Goal: Task Accomplishment & Management: Use online tool/utility

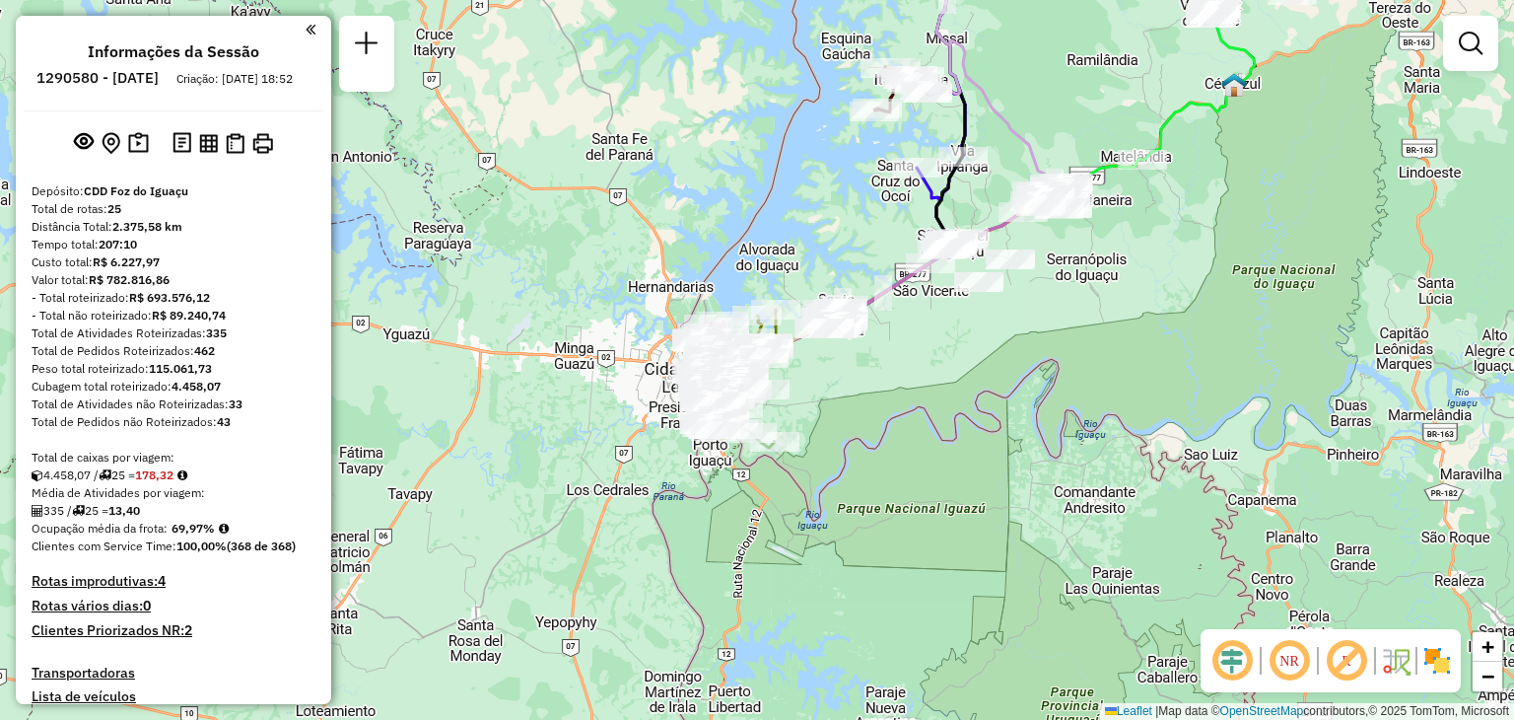
click at [554, 179] on div "Janela de atendimento Grade de atendimento Capacidade Transportadoras Veículos …" at bounding box center [757, 360] width 1514 height 720
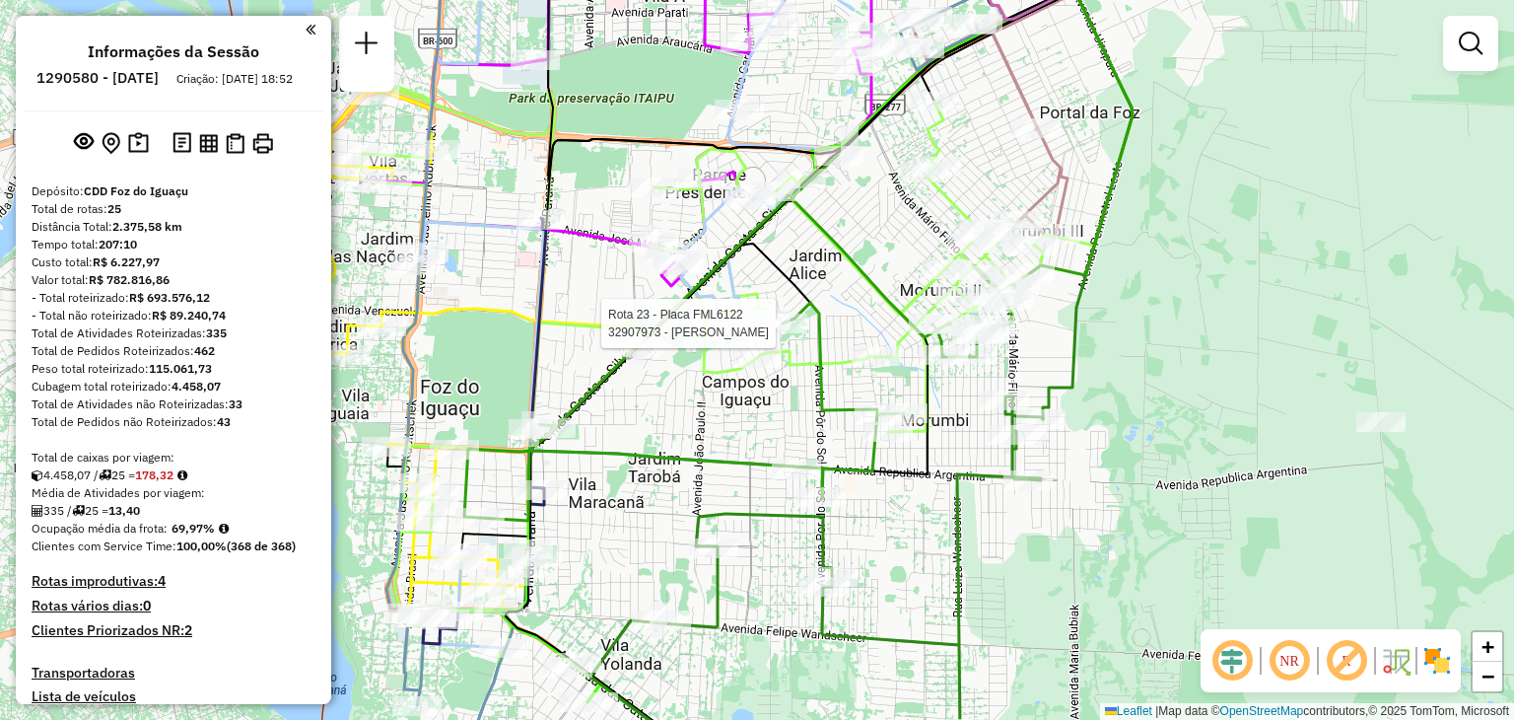
select select "**********"
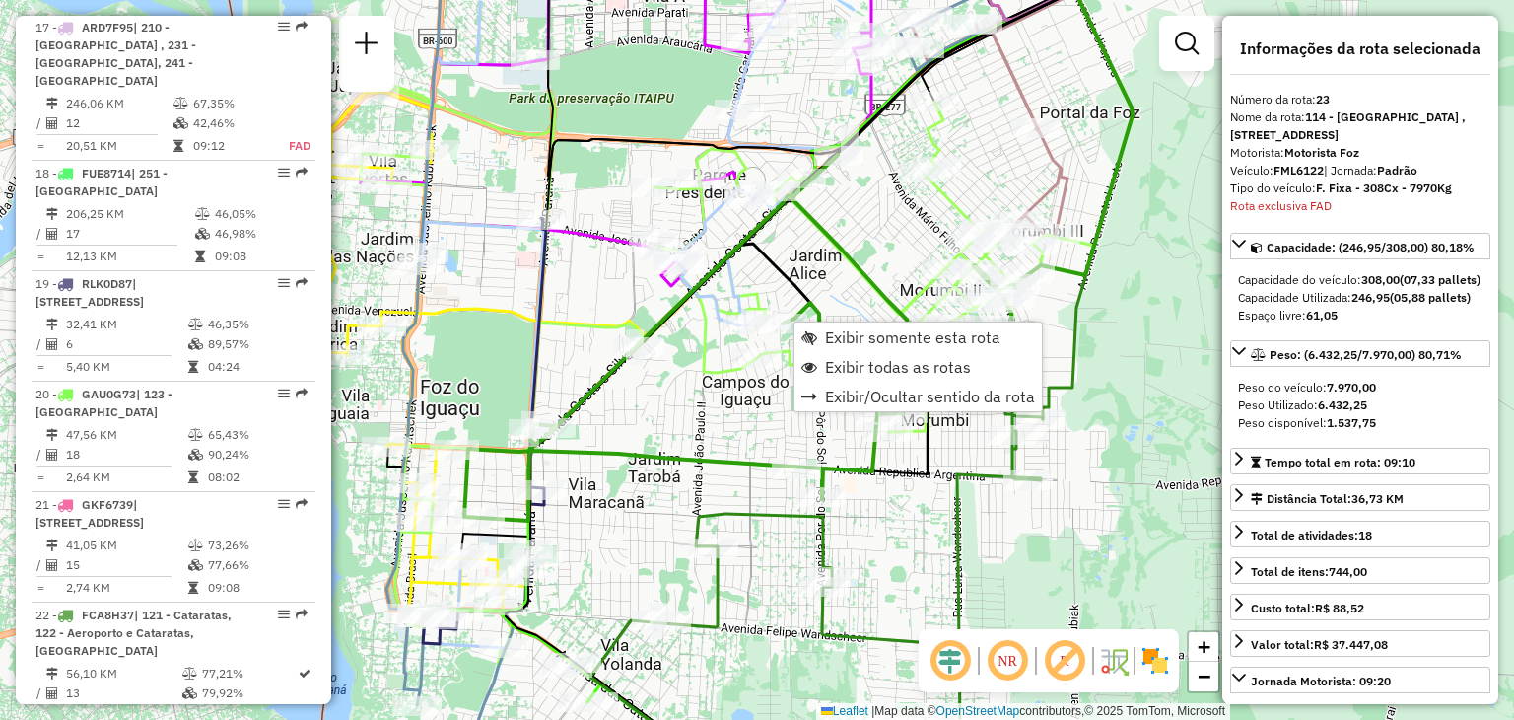
scroll to position [3374, 0]
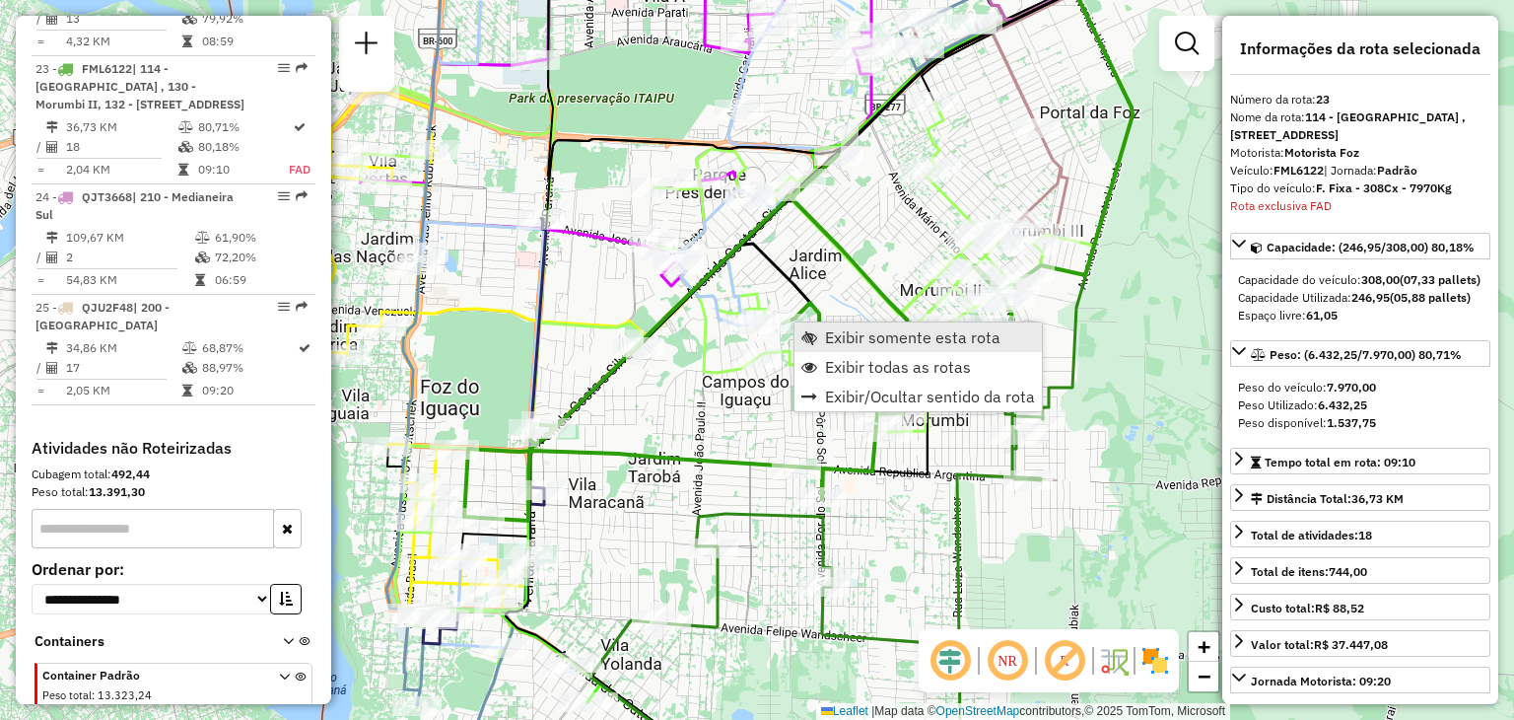
click at [856, 339] on span "Exibir somente esta rota" at bounding box center [912, 337] width 175 height 16
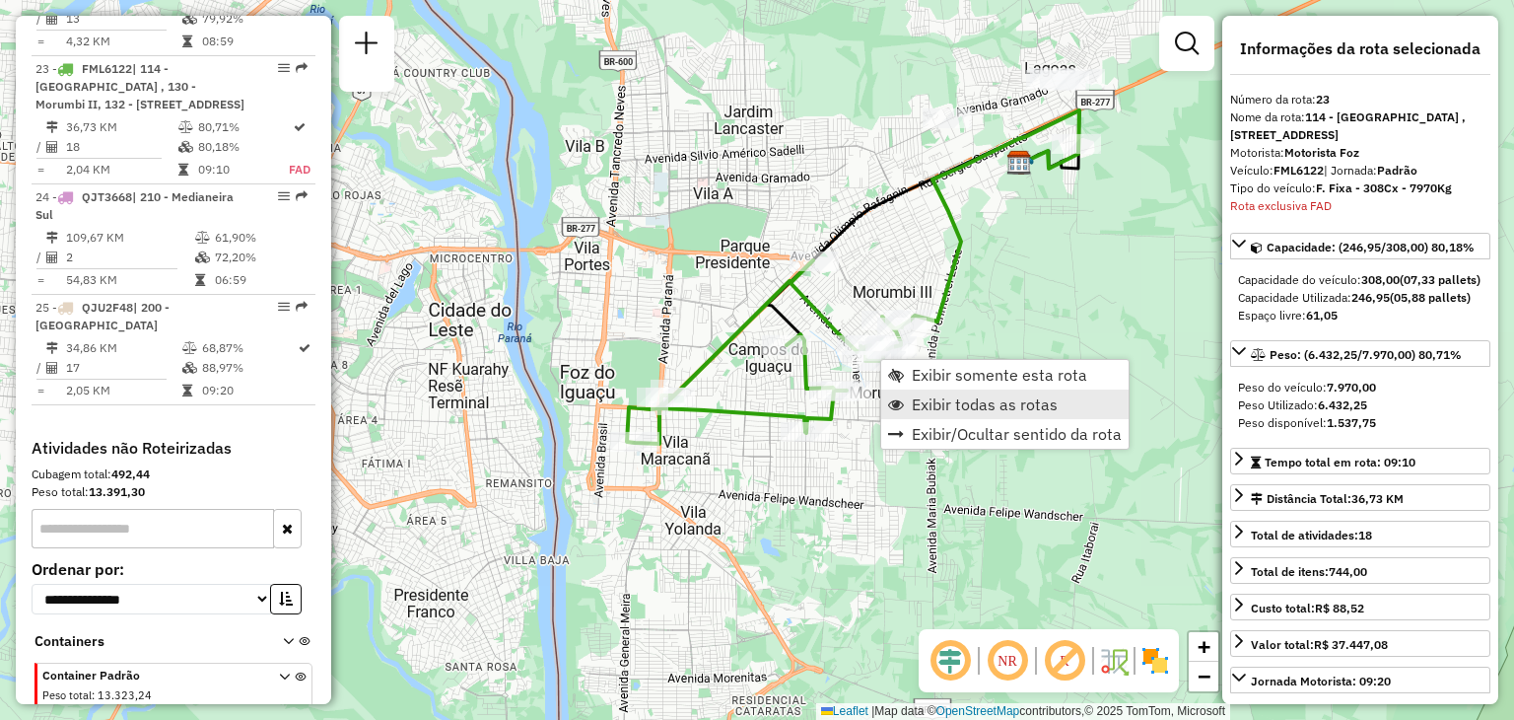
click at [928, 411] on span "Exibir todas as rotas" at bounding box center [985, 404] width 146 height 16
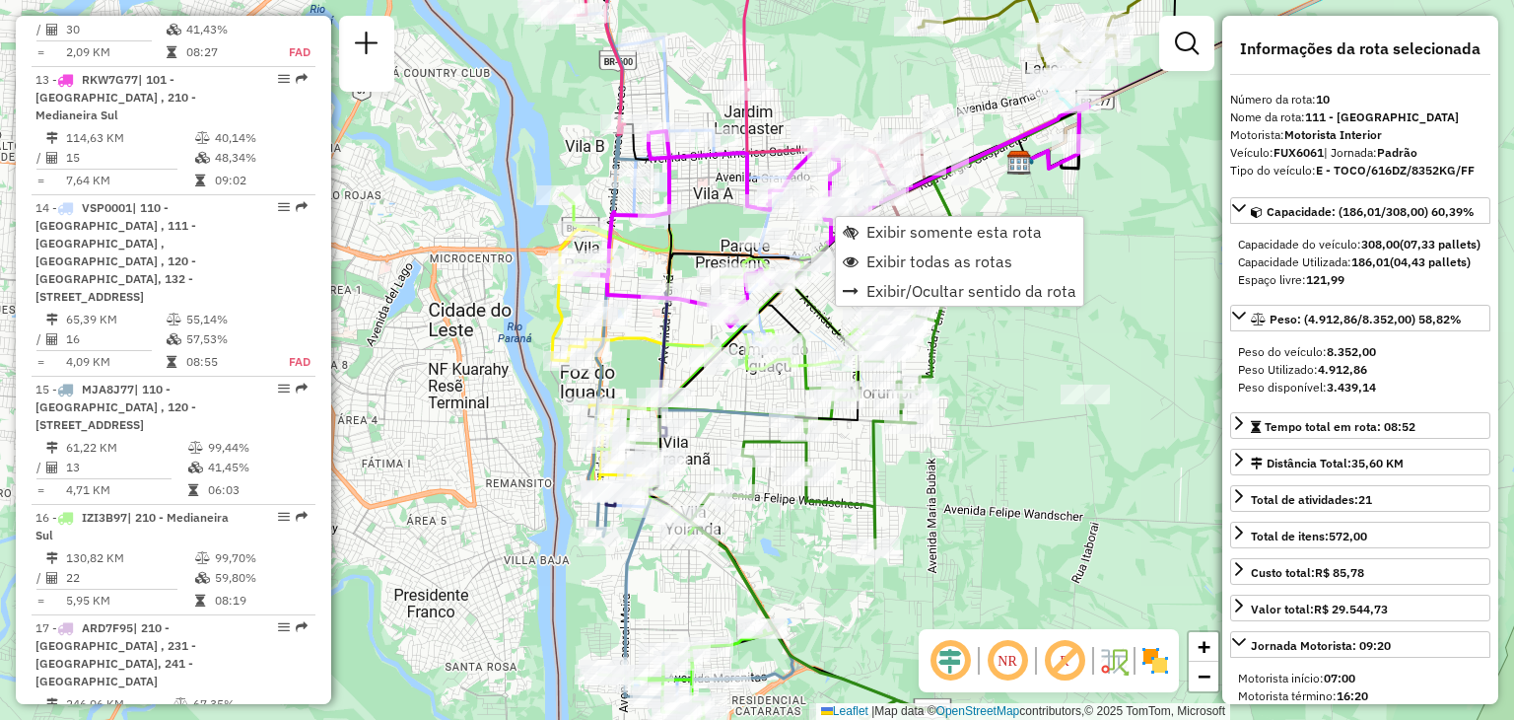
scroll to position [1782, 0]
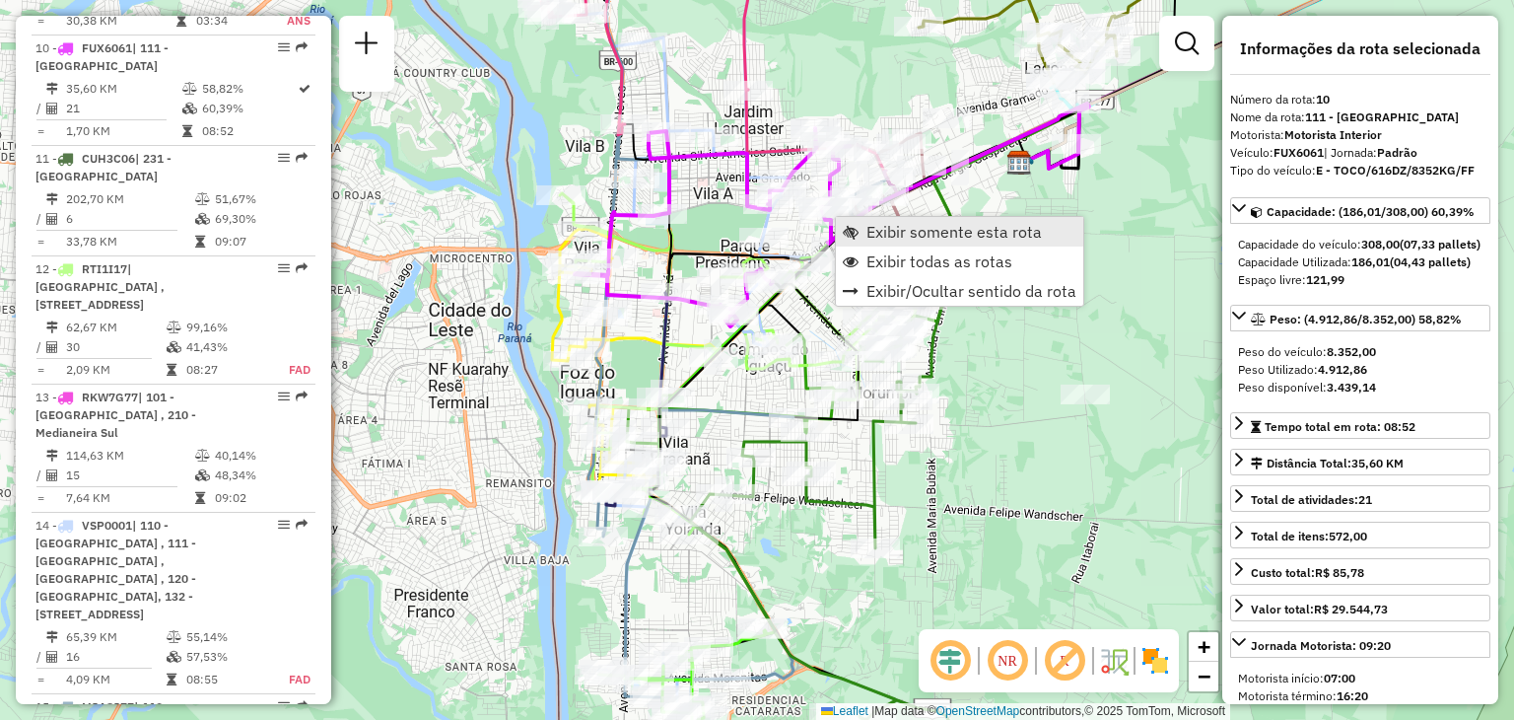
click at [868, 234] on span "Exibir somente esta rota" at bounding box center [954, 232] width 175 height 16
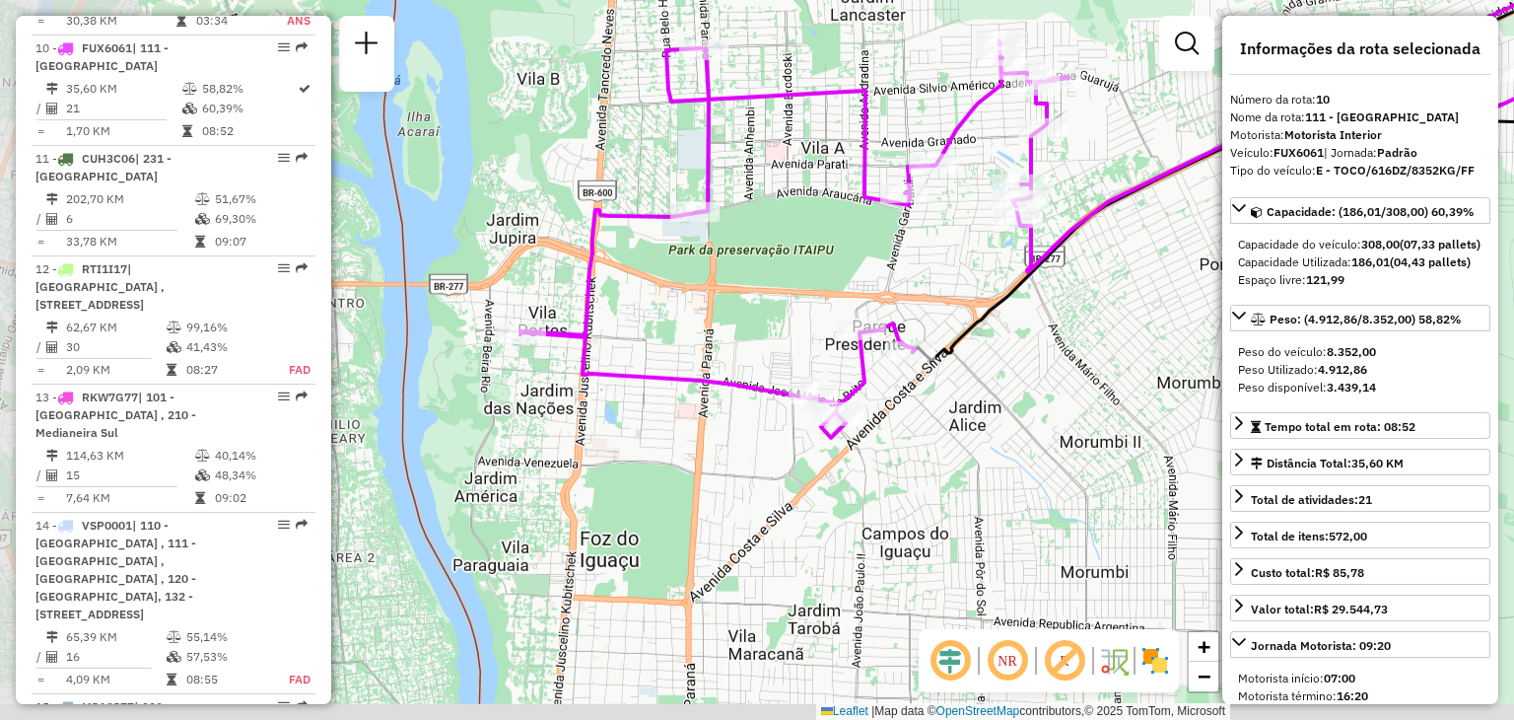
drag, startPoint x: 506, startPoint y: 340, endPoint x: 777, endPoint y: 192, distance: 308.8
click at [777, 192] on div "Janela de atendimento Grade de atendimento Capacidade Transportadoras Veículos …" at bounding box center [757, 360] width 1514 height 720
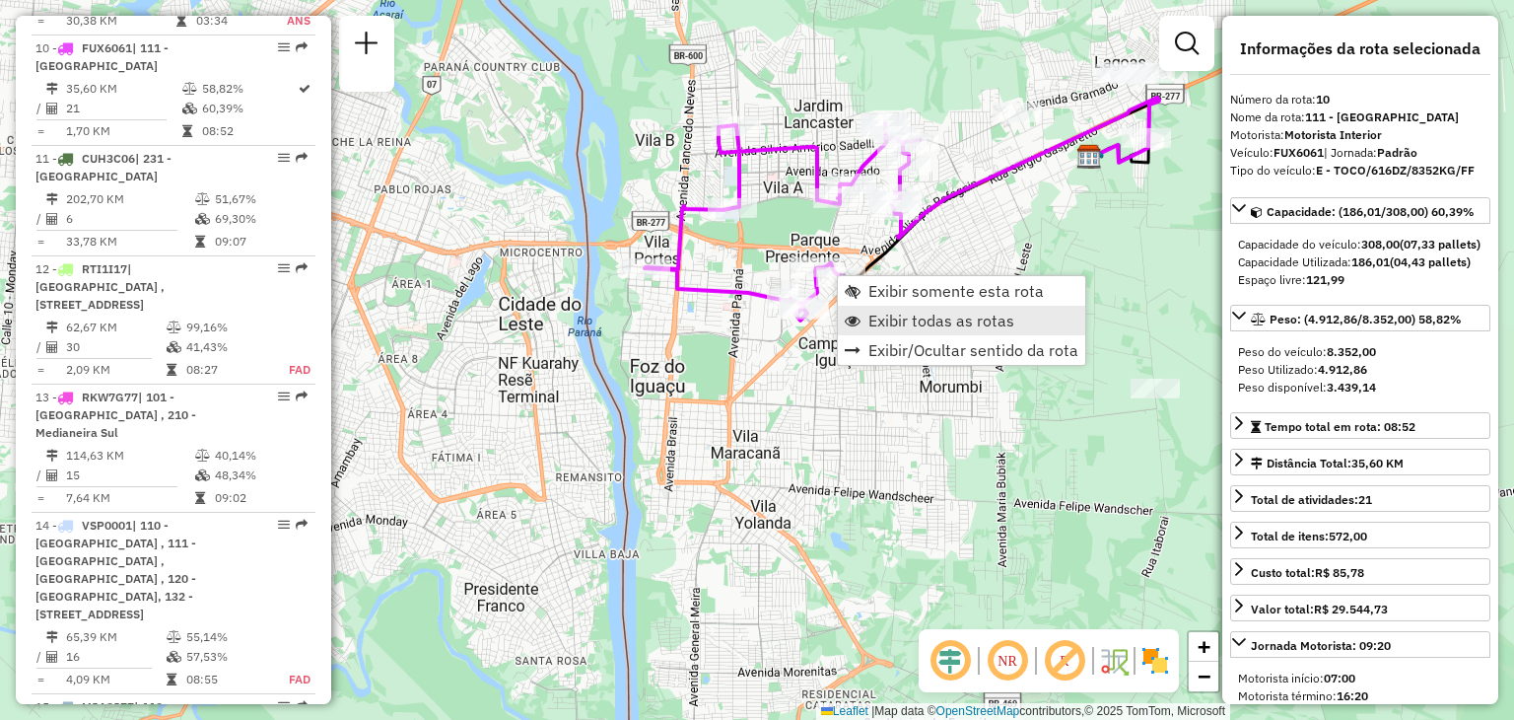
click at [878, 317] on span "Exibir todas as rotas" at bounding box center [941, 320] width 146 height 16
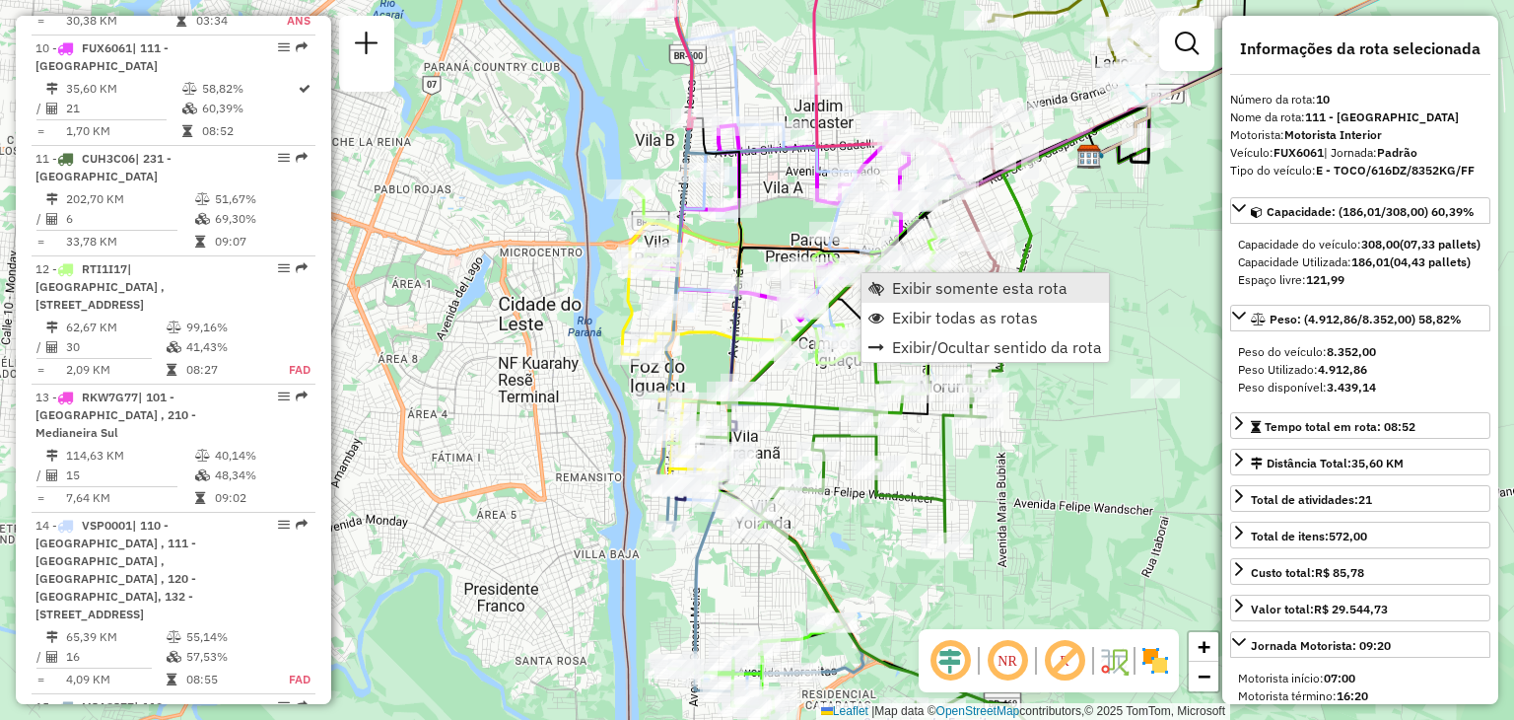
click at [889, 283] on link "Exibir somente esta rota" at bounding box center [985, 288] width 247 height 30
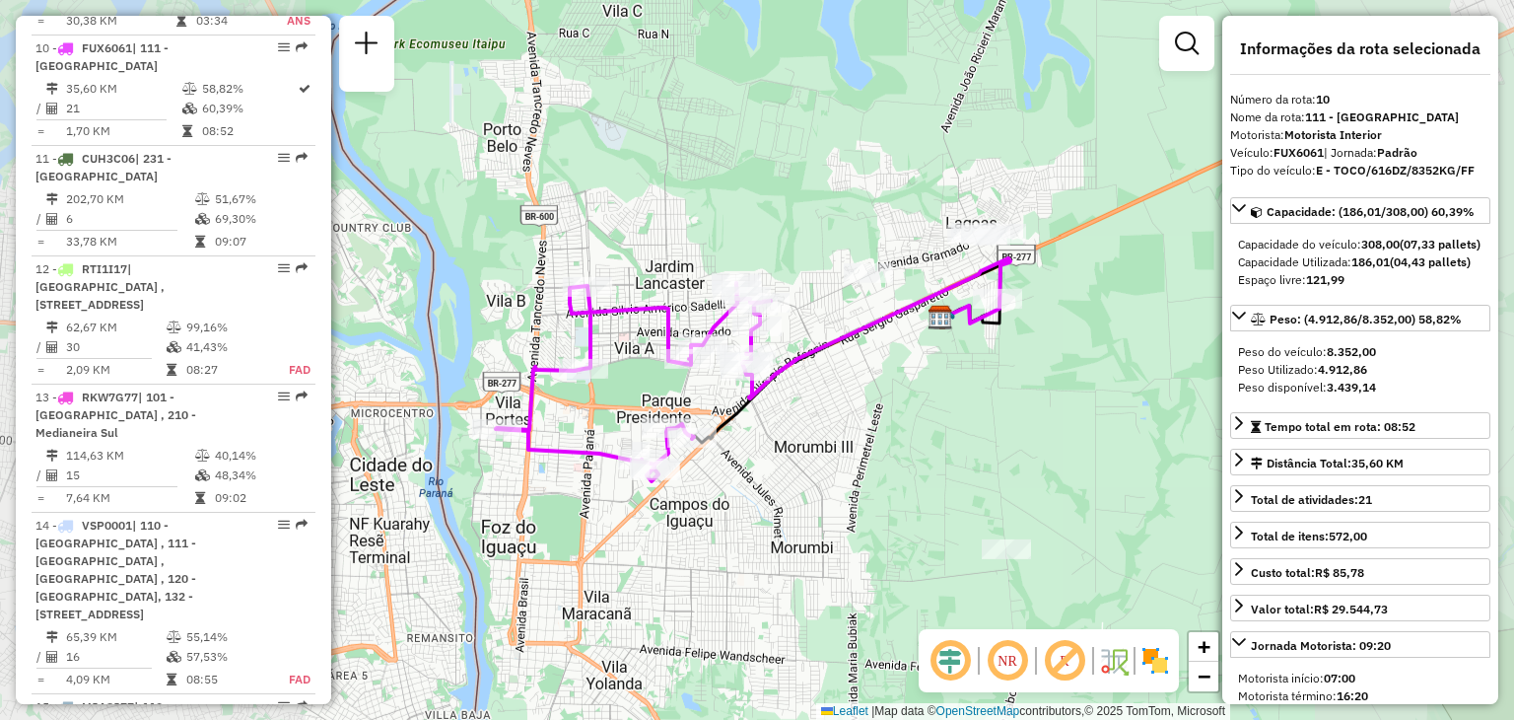
drag, startPoint x: 829, startPoint y: 253, endPoint x: 840, endPoint y: 237, distance: 20.0
click at [840, 237] on div "Janela de atendimento Grade de atendimento Capacidade Transportadoras Veículos …" at bounding box center [757, 360] width 1514 height 720
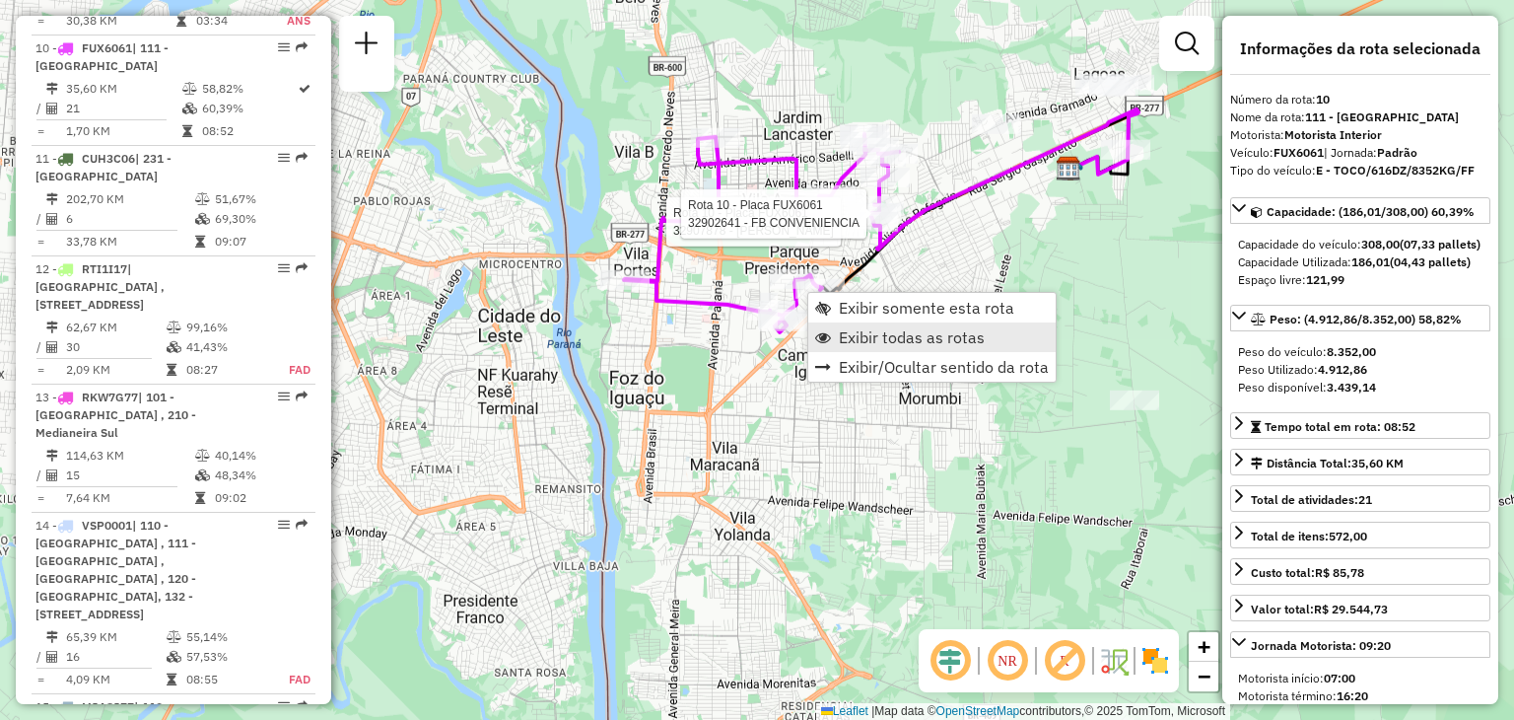
click at [845, 334] on span "Exibir todas as rotas" at bounding box center [912, 337] width 146 height 16
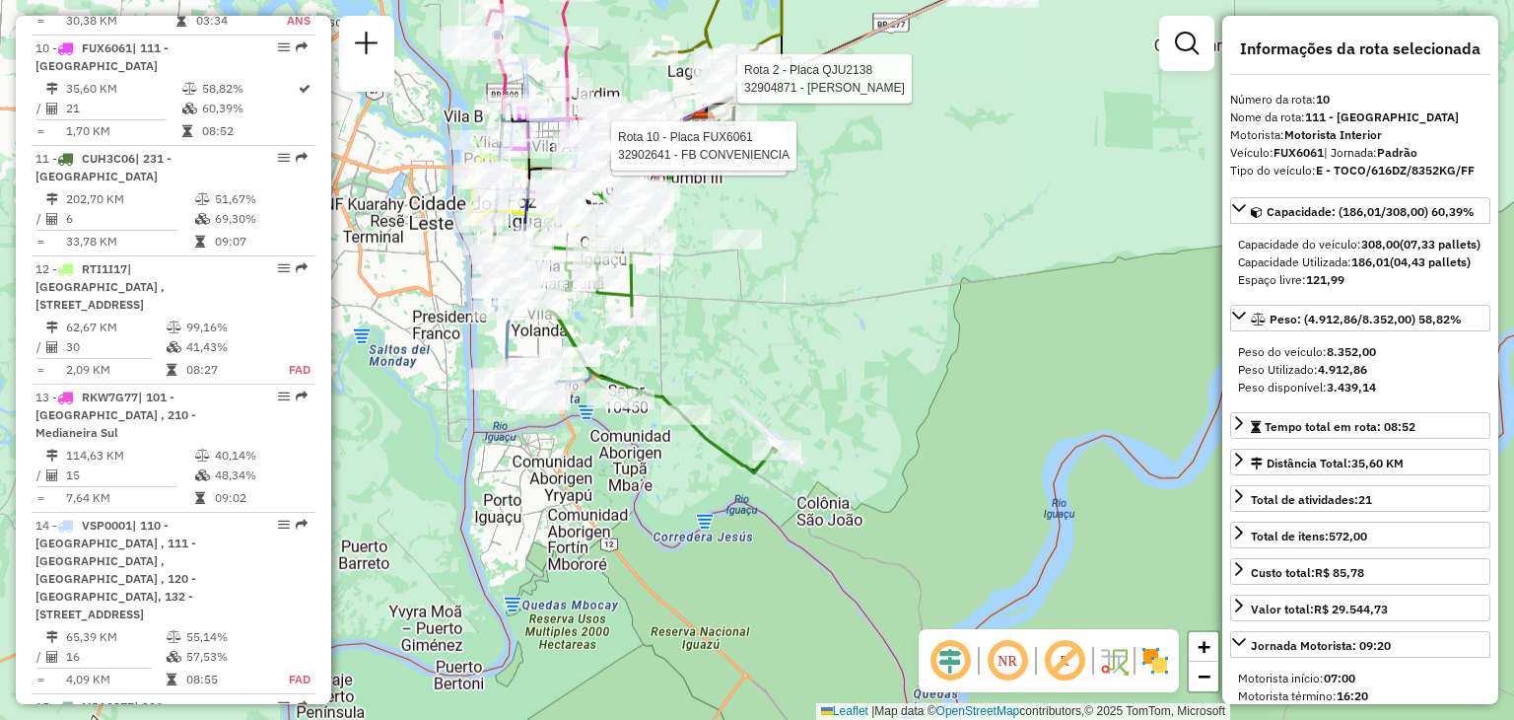
drag, startPoint x: 663, startPoint y: 368, endPoint x: 666, endPoint y: 308, distance: 60.2
click at [675, 302] on div "Rota 10 - Placa FUX6061 32907878 - MARLENE HELLMANN Rota 10 - Placa FUX6061 329…" at bounding box center [757, 360] width 1514 height 720
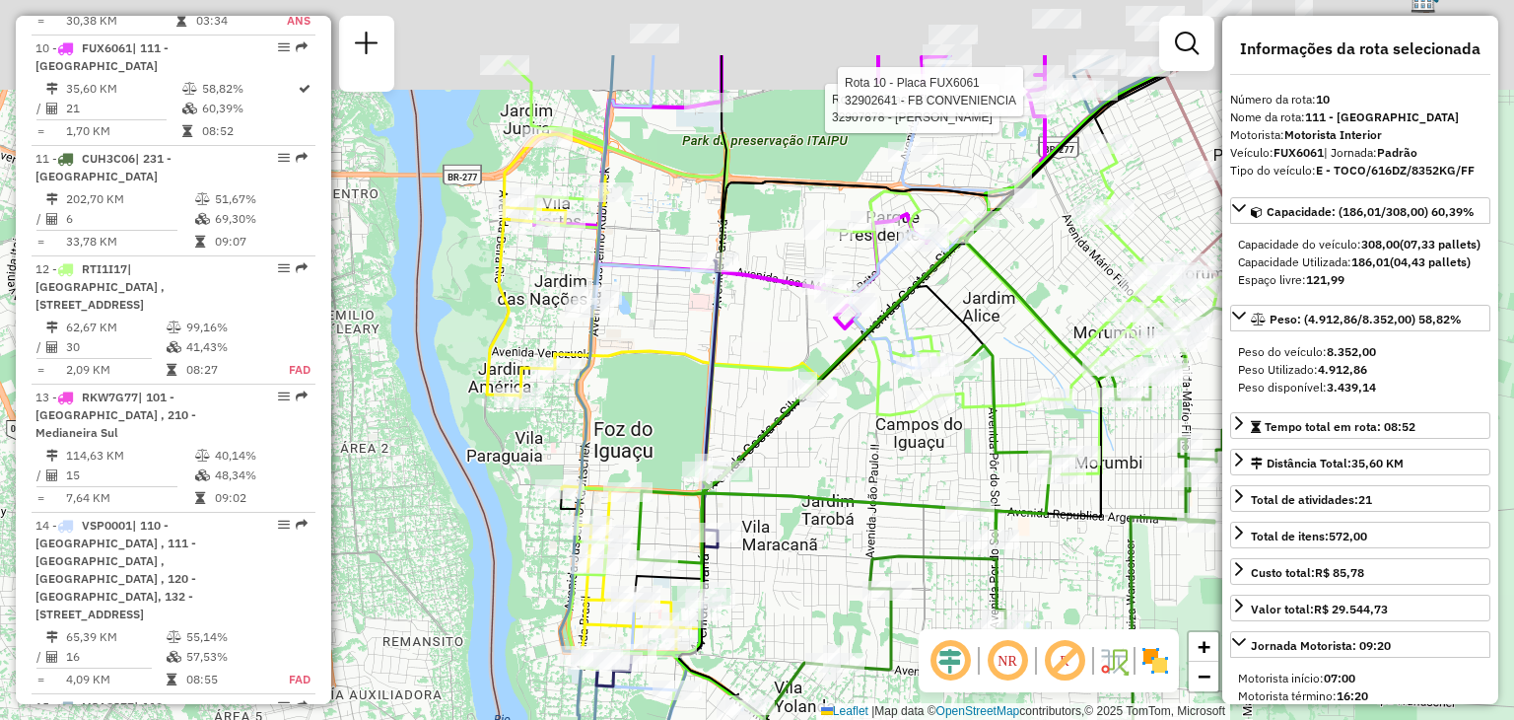
drag, startPoint x: 592, startPoint y: 133, endPoint x: 597, endPoint y: 281, distance: 148.0
click at [597, 281] on icon at bounding box center [836, 487] width 553 height 864
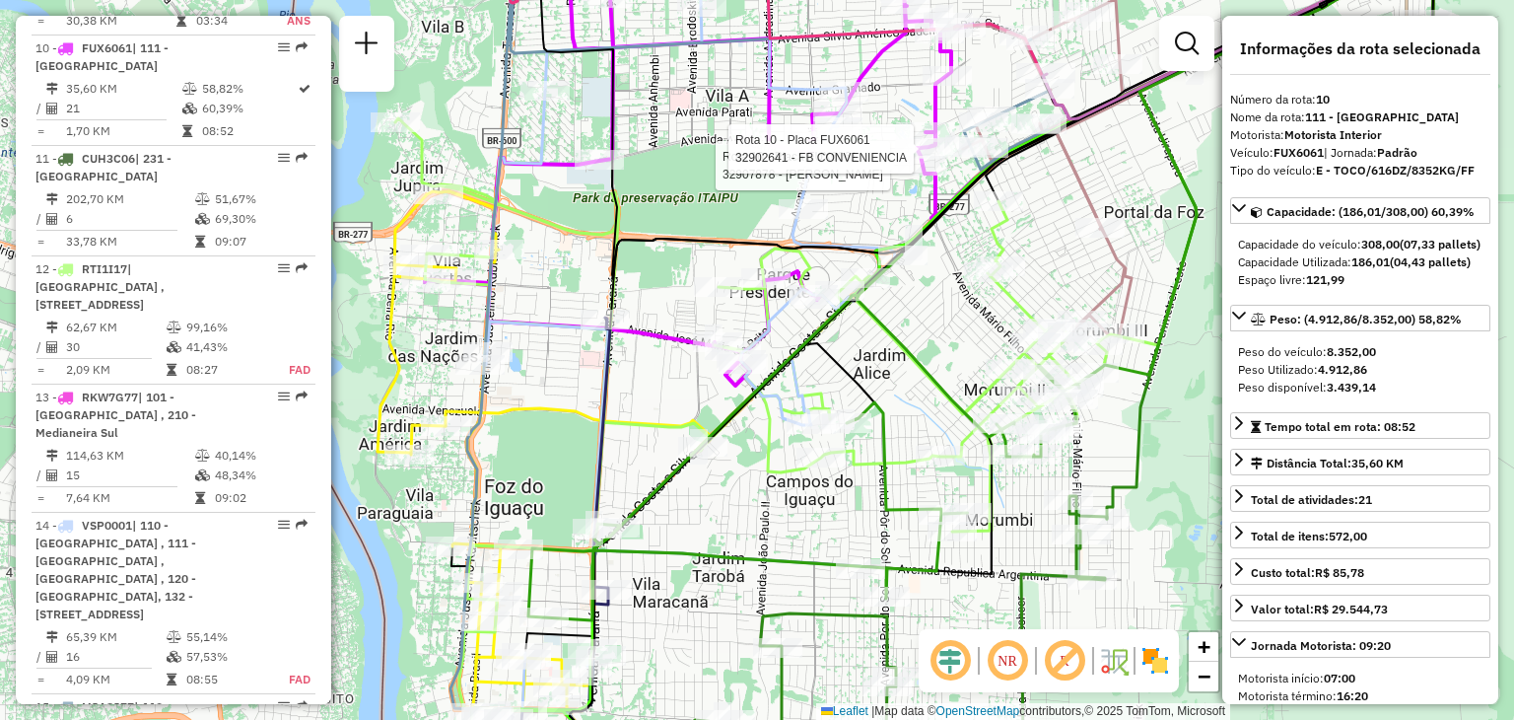
drag, startPoint x: 595, startPoint y: 146, endPoint x: 541, endPoint y: 173, distance: 60.4
click at [536, 173] on g at bounding box center [781, 397] width 1305 height 864
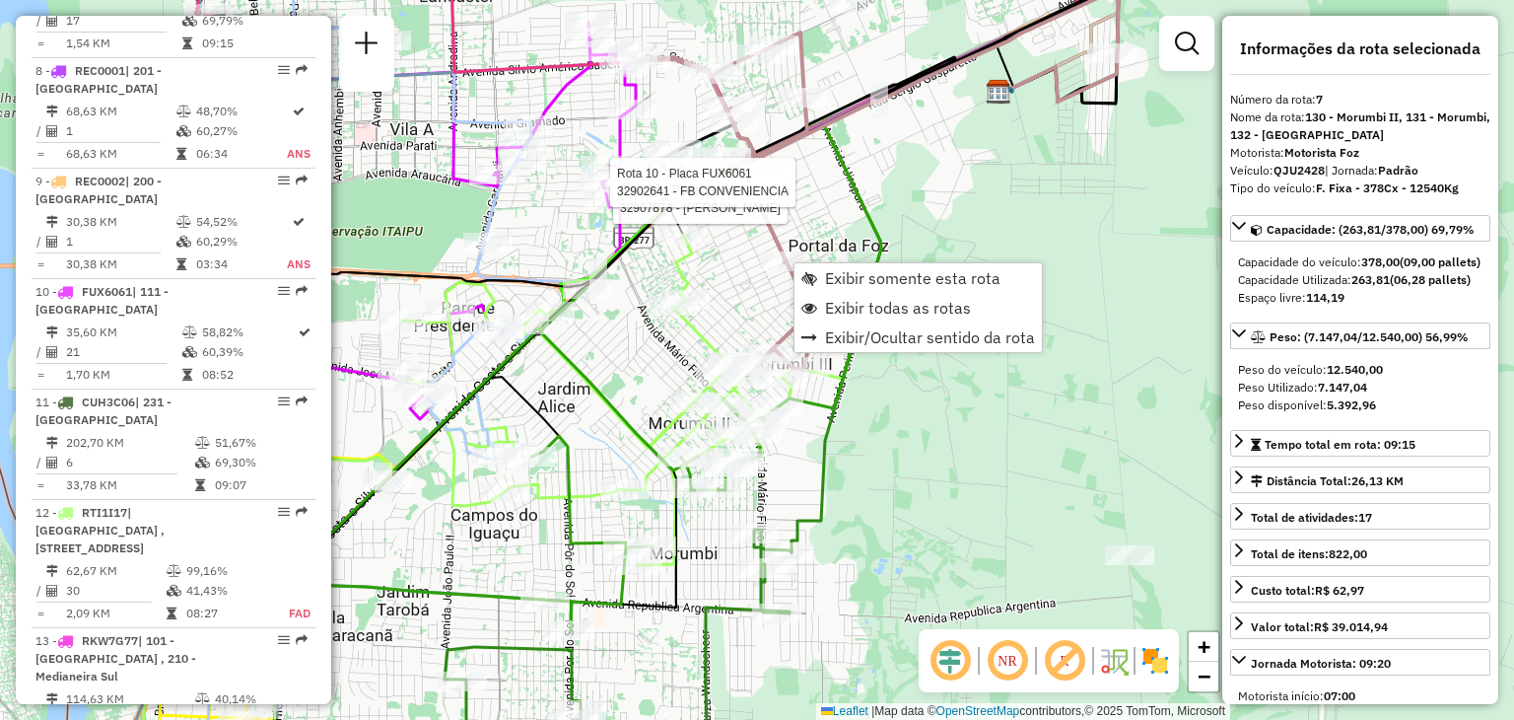
scroll to position [1433, 0]
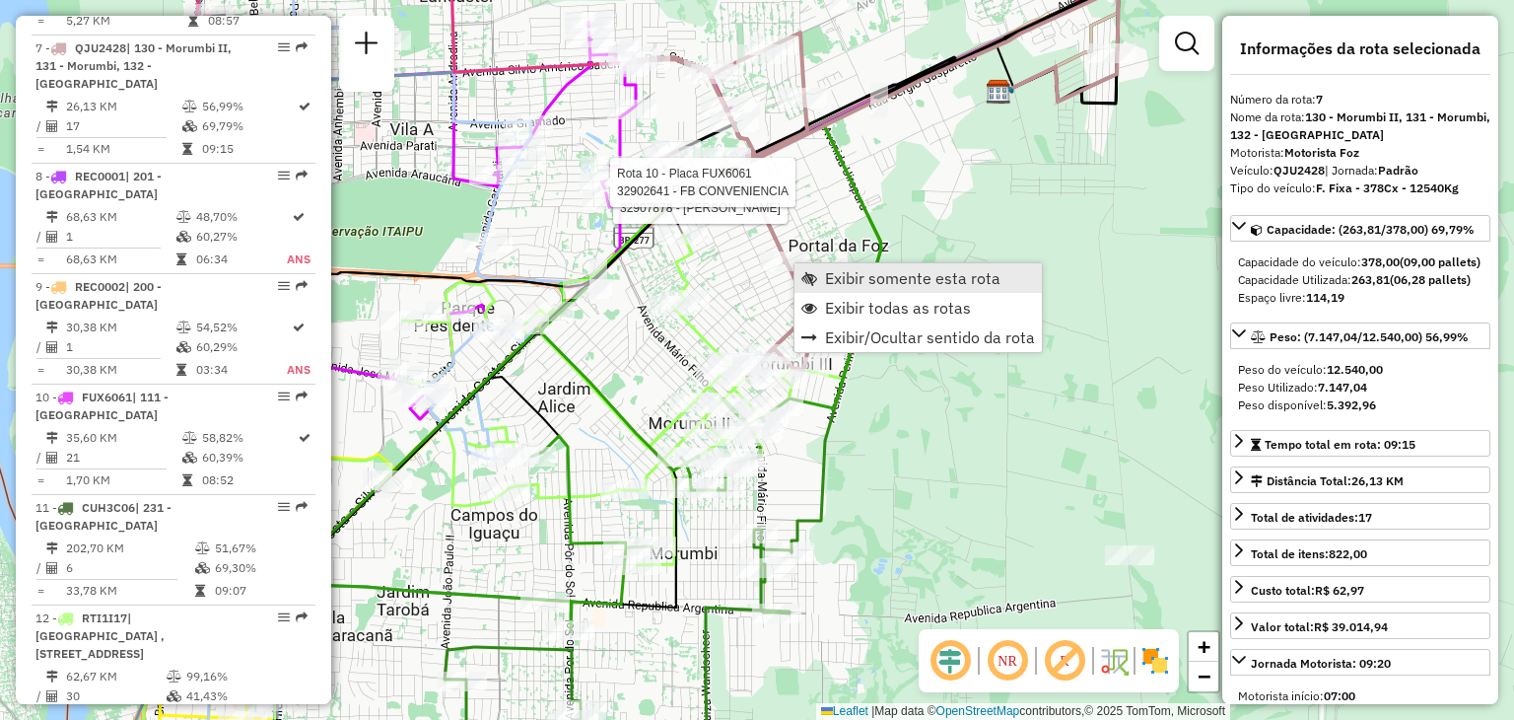
click at [852, 285] on span "Exibir somente esta rota" at bounding box center [912, 278] width 175 height 16
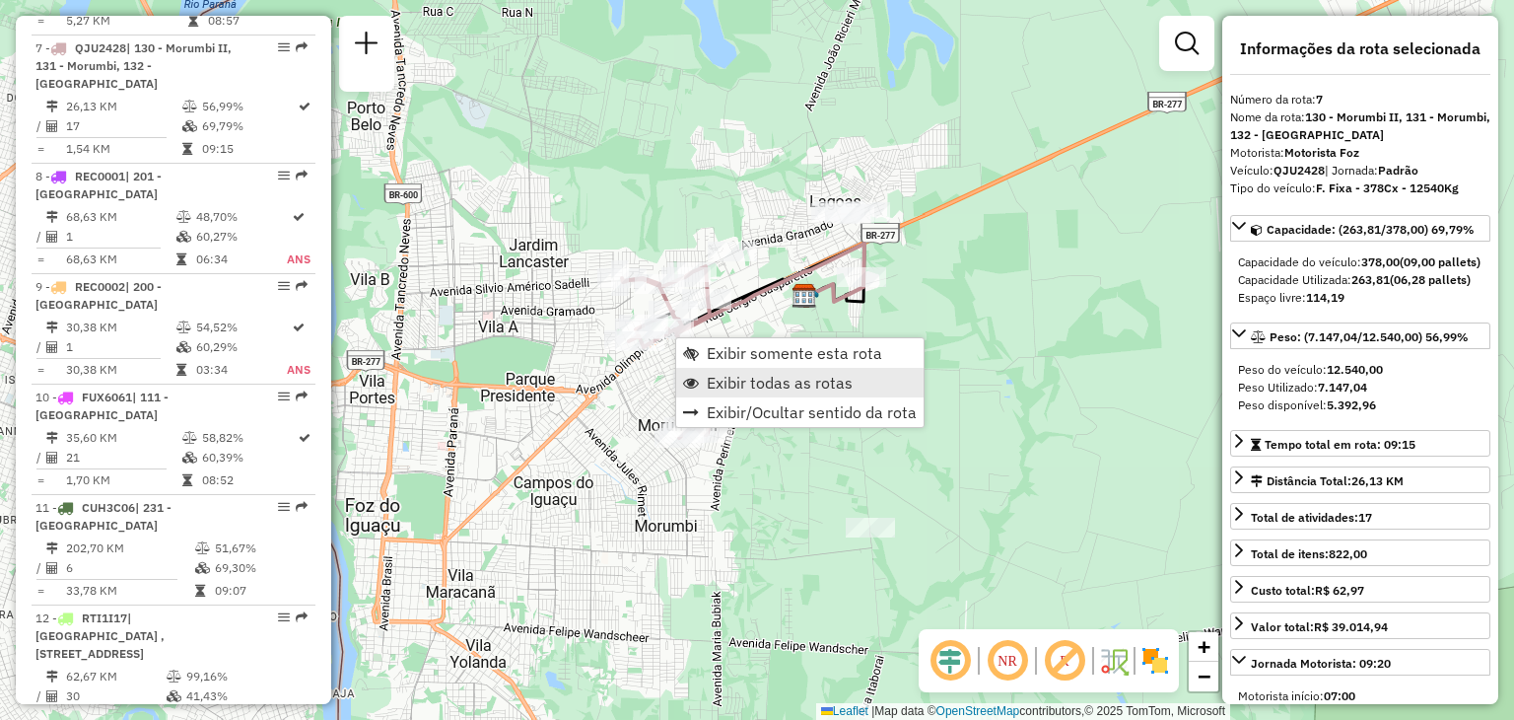
click at [755, 383] on span "Exibir todas as rotas" at bounding box center [780, 383] width 146 height 16
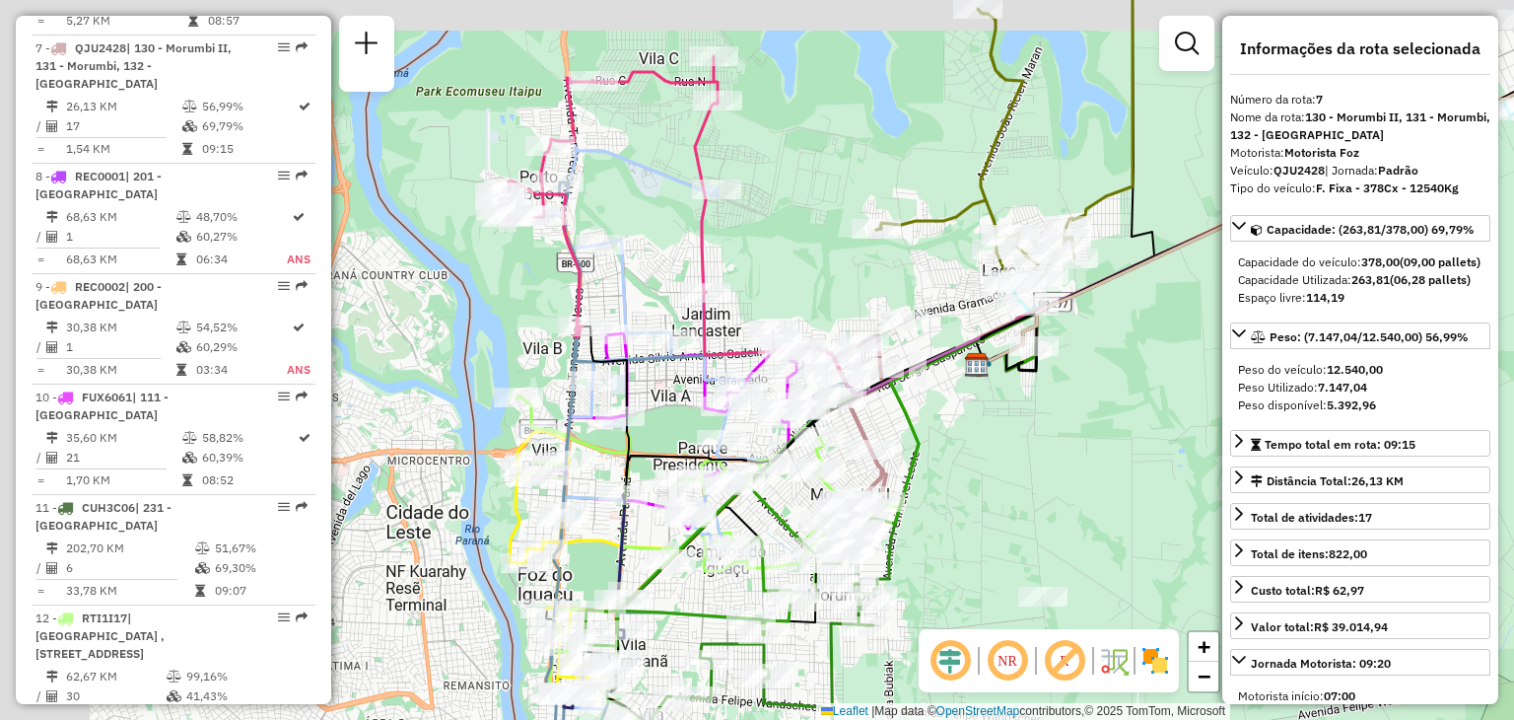
drag, startPoint x: 561, startPoint y: 246, endPoint x: 792, endPoint y: 319, distance: 241.9
click at [792, 319] on div "Rota 10 - Placa FUX6061 32906969 - JOSMAR THAEINL Janela de atendimento Grade d…" at bounding box center [757, 360] width 1514 height 720
